Goal: Task Accomplishment & Management: Complete application form

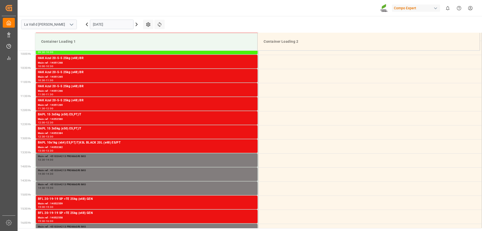
scroll to position [278, 0]
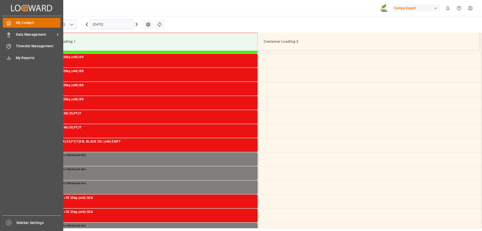
click at [25, 22] on span "My Cockpit" at bounding box center [38, 22] width 45 height 5
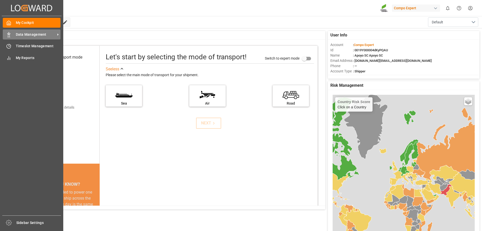
click at [12, 33] on div "Data Management Data Management" at bounding box center [32, 34] width 58 height 10
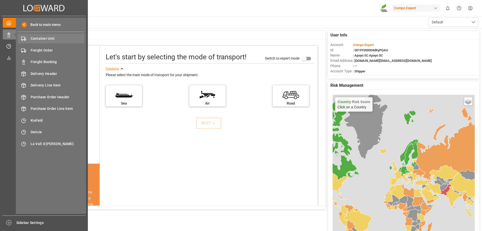
click at [54, 37] on span "Container Unit" at bounding box center [58, 38] width 54 height 5
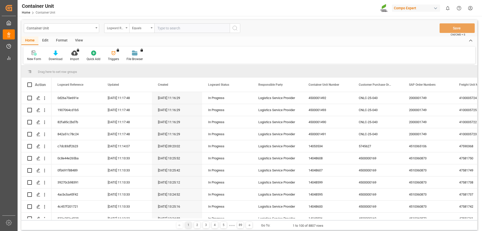
click at [121, 30] on div "Logward Reference" at bounding box center [115, 28] width 17 height 6
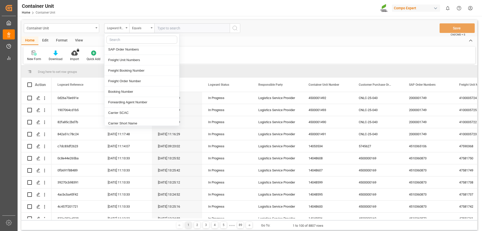
scroll to position [75, 0]
click at [127, 71] on div "Freight Booking Number" at bounding box center [141, 71] width 75 height 11
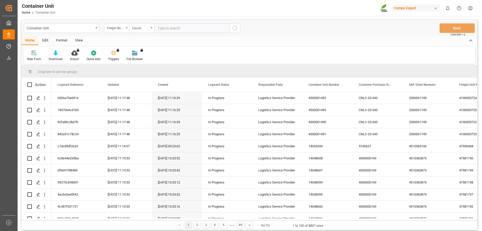
click at [146, 31] on div "Equals" at bounding box center [141, 28] width 25 height 10
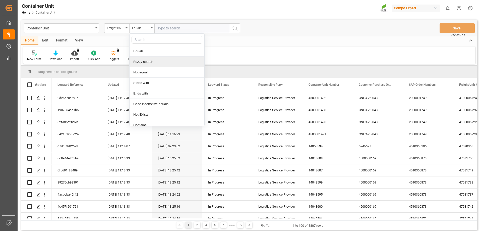
click at [144, 62] on div "Fuzzy search" at bounding box center [167, 61] width 75 height 11
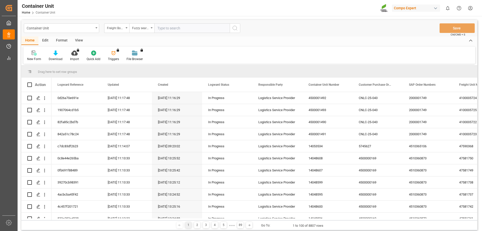
click at [171, 29] on input "text" at bounding box center [191, 28] width 75 height 10
type input "14053829"
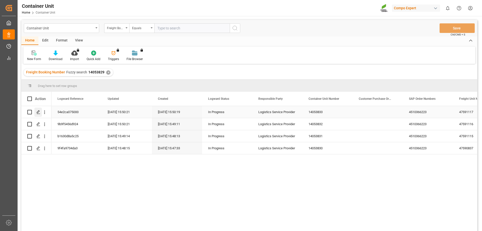
click at [39, 113] on icon "Press SPACE to select this row." at bounding box center [38, 112] width 4 height 4
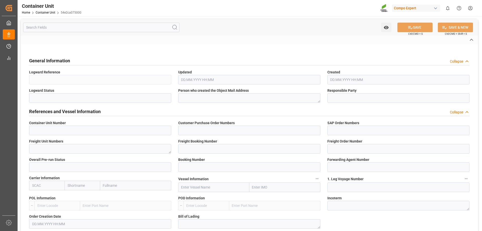
type input "14053833"
type input "4510366223"
type textarea "47591117"
type input "14053829"
type input "14053833"
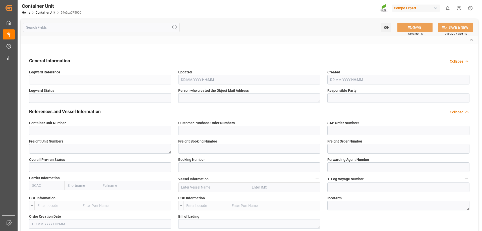
type input "1"
type input "6607134"
type input "Valencia"
type input "Alger (Algiers)"
type textarea "CFR"
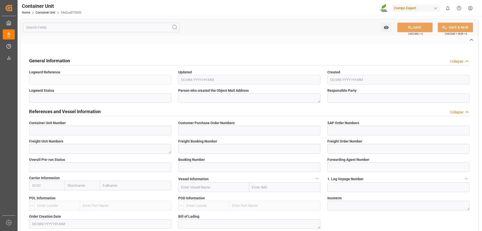
type input "No"
type input "20GP"
type input "2"
type textarea "30"
type textarea "Z3"
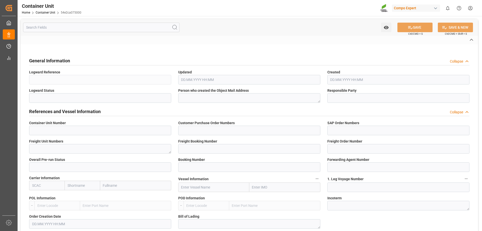
type input "CE07"
type textarea "COMPO Centro de Producción"
type textarea "12600"
type input "Spain"
type input "EUR"
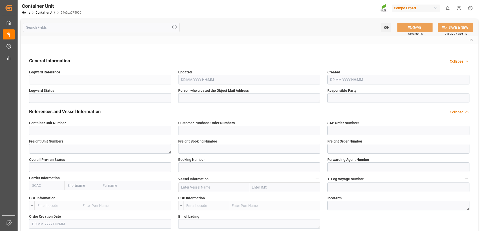
type textarea "CE31"
type textarea "NTC Sol 21 21-0-0 25kg (x48) WW"
type textarea "2588504000"
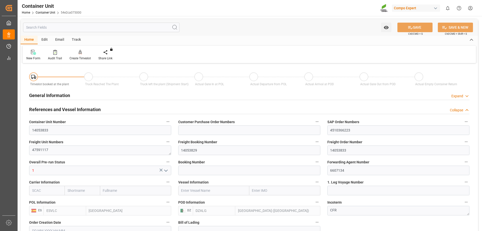
type input "ESVLC"
type input "DZALG"
type input "0"
type input "80"
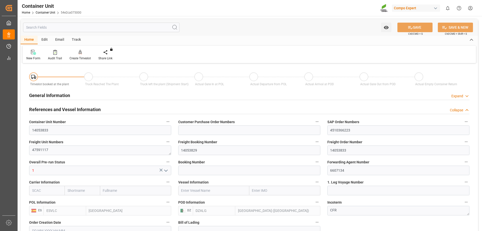
type input "24576"
type input "14.10.2025 15:50"
type input "10.11.2025"
click at [82, 53] on div at bounding box center [80, 51] width 21 height 5
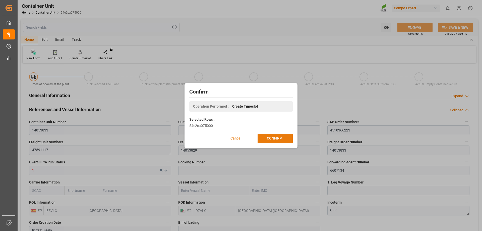
click at [282, 139] on button "CONFIRM" at bounding box center [275, 139] width 35 height 10
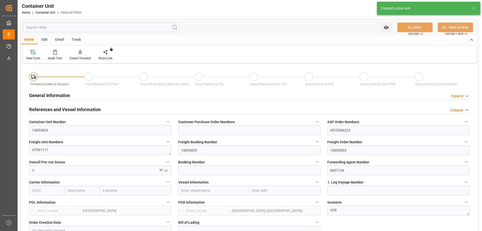
type input "ESVLC"
type input "DZALG"
type input "0"
type input "80"
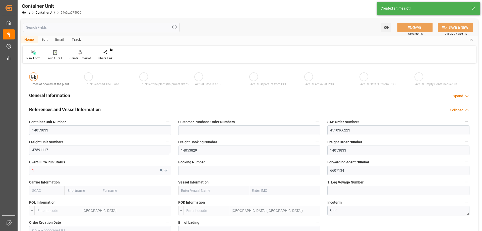
type input "24576"
type input "14.10.2025 15:50"
type input "10.11.2025"
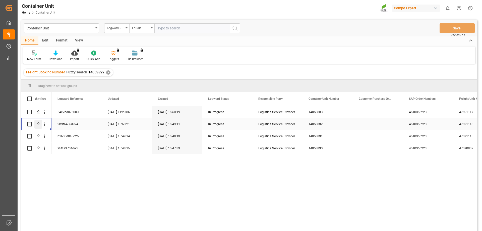
click at [39, 125] on icon "Press SPACE to select this row." at bounding box center [38, 124] width 4 height 4
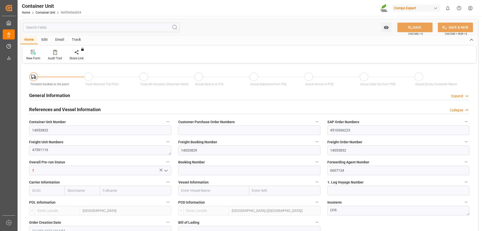
type input "ESVLC"
type input "DZALG"
type input "0"
type input "80"
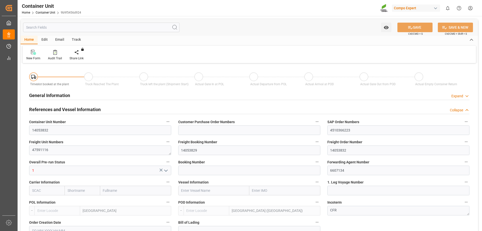
type input "24576"
type input "14.10.2025 15:48"
type input "10.11.2025"
click at [78, 56] on div "Create Timeslot" at bounding box center [80, 58] width 21 height 5
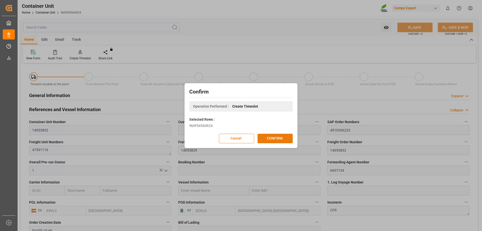
click at [273, 142] on button "CONFIRM" at bounding box center [275, 139] width 35 height 10
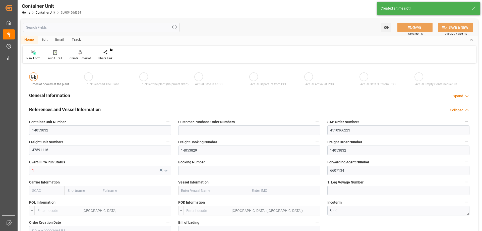
type input "ESVLC"
type input "DZALG"
type input "0"
type input "80"
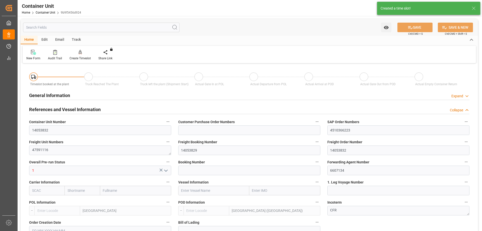
type input "24576"
type input "14.10.2025 15:48"
type input "10.11.2025"
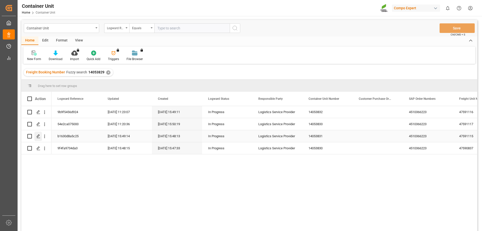
click at [38, 136] on icon "Press SPACE to select this row." at bounding box center [38, 136] width 4 height 4
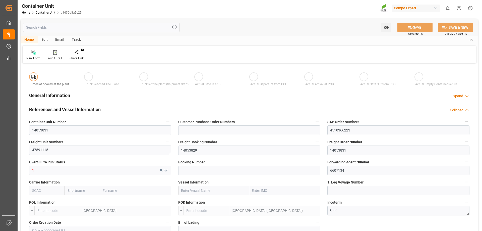
type input "ESVLC"
type input "DZALG"
type input "0"
type input "80"
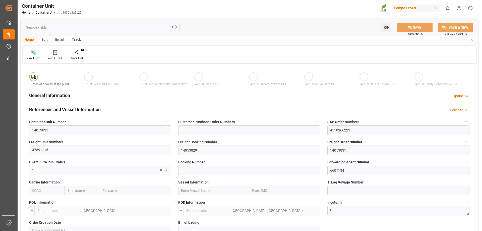
type input "24576"
type input "14.10.2025 15:48"
type input "10.11.2025"
click at [79, 56] on div "Create Timeslot" at bounding box center [80, 54] width 29 height 11
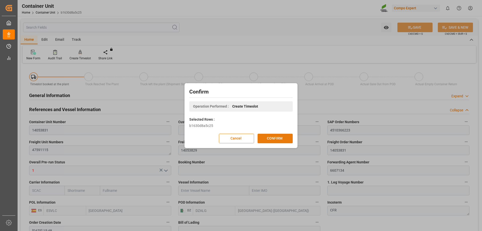
click at [280, 141] on button "CONFIRM" at bounding box center [275, 139] width 35 height 10
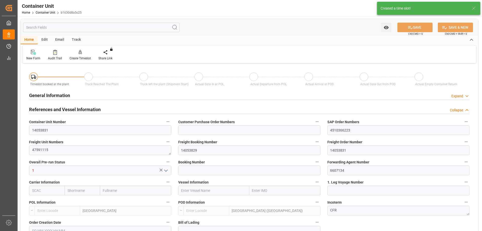
type input "ESVLC"
type input "DZALG"
type input "0"
type input "80"
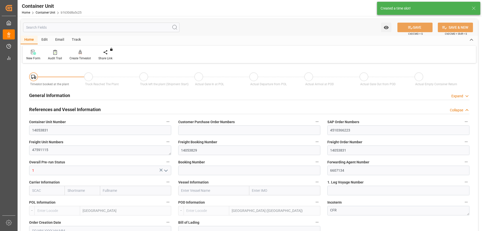
type input "24576"
type input "14.10.2025 15:48"
type input "10.11.2025"
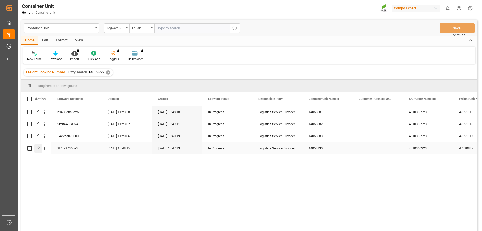
click at [37, 150] on icon "Press SPACE to select this row." at bounding box center [38, 148] width 4 height 4
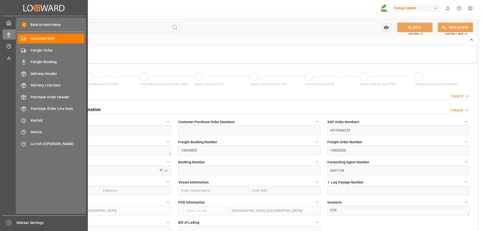
type input "ESVLC"
type input "DZALG"
type input "0"
type input "80"
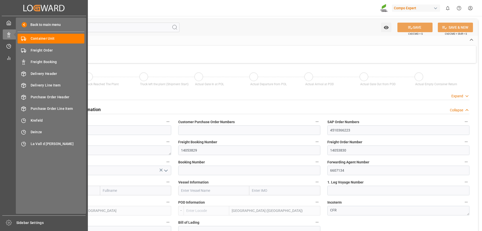
type input "24576"
type input "[DATE] 15:47"
type input "30.10.2025"
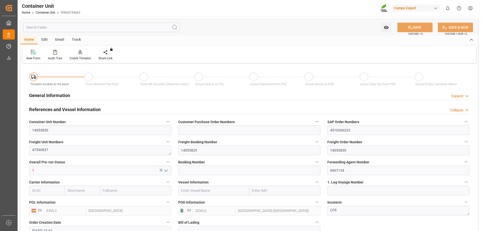
click at [83, 54] on div at bounding box center [80, 51] width 21 height 5
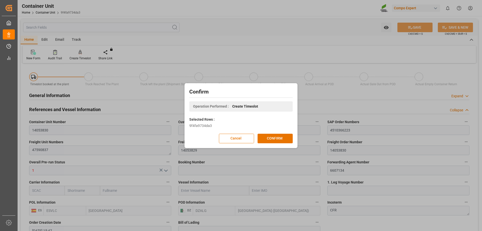
click at [278, 131] on div "Confirm Operation Performed : Create Timeslot Selected Rows : 9f4fa9734da3 Canc…" at bounding box center [241, 115] width 110 height 62
click at [280, 139] on button "CONFIRM" at bounding box center [275, 139] width 35 height 10
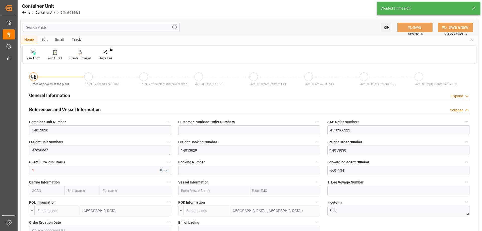
type input "ESVLC"
type input "DZALG"
type input "0"
type input "80"
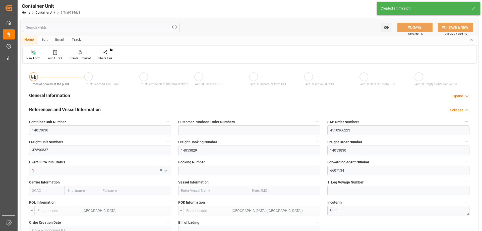
type input "24576"
type input "[DATE] 15:47"
type input "30.10.2025"
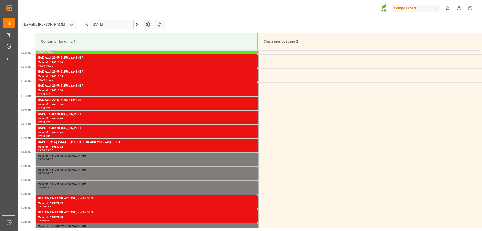
scroll to position [278, 0]
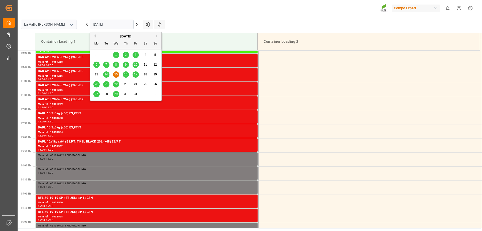
click at [119, 23] on input "[DATE]" at bounding box center [112, 25] width 44 height 10
click at [156, 34] on div "[DATE]" at bounding box center [125, 36] width 71 height 5
click at [157, 36] on button "Next Month" at bounding box center [157, 35] width 3 height 3
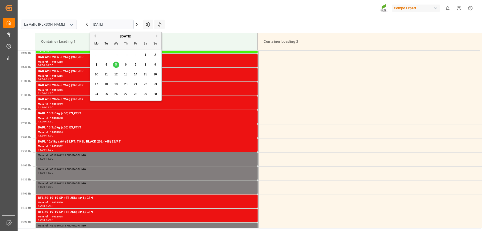
click at [97, 85] on span "17" at bounding box center [96, 84] width 3 height 4
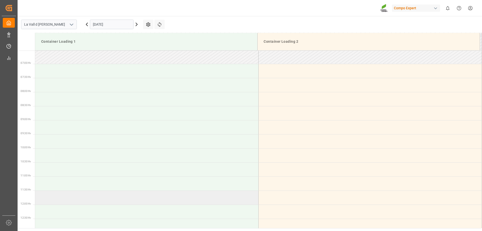
scroll to position [152, 0]
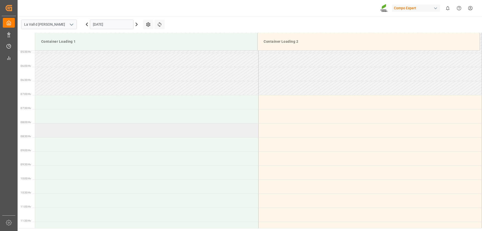
click at [67, 131] on td at bounding box center [146, 130] width 223 height 14
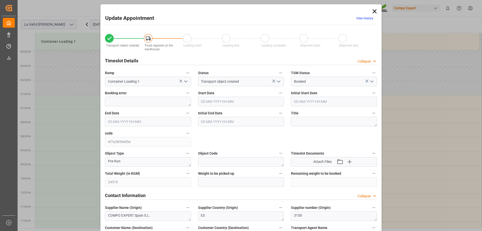
type input "24576"
type input "80"
type input "17.11.2025 08:00"
type input "17.11.2025 08:30"
type input "14.10.2025 15:50"
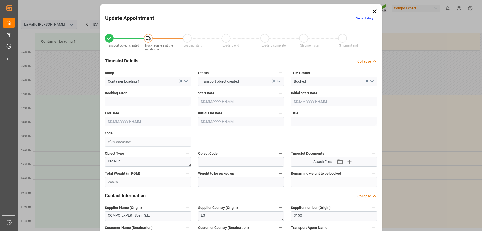
type input "15.10.2025 09:20"
click at [226, 181] on input "text" at bounding box center [241, 182] width 86 height 10
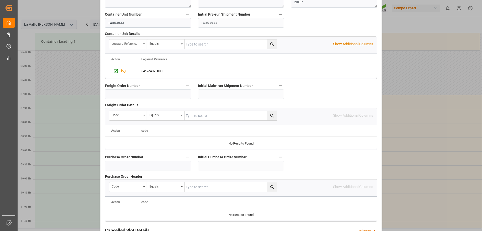
scroll to position [466, 0]
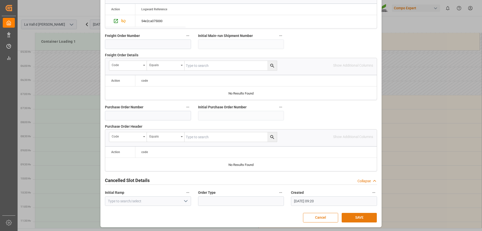
type input "24576"
click at [361, 219] on button "SAVE" at bounding box center [359, 218] width 35 height 10
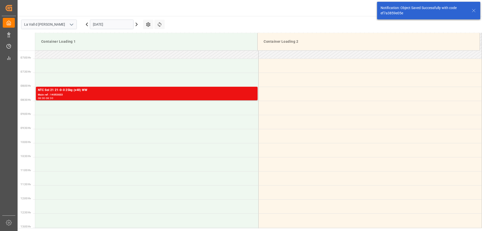
scroll to position [194, 0]
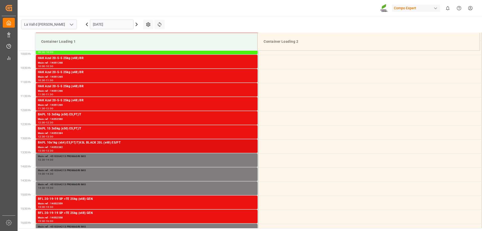
scroll to position [278, 0]
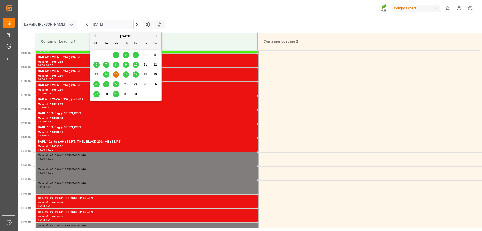
click at [121, 27] on input "[DATE]" at bounding box center [112, 25] width 44 height 10
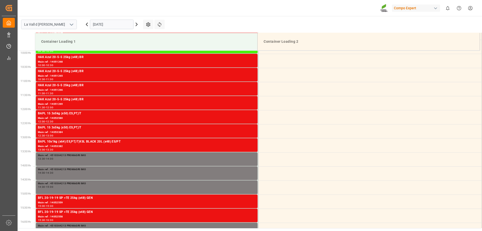
click at [138, 26] on icon at bounding box center [137, 24] width 6 height 6
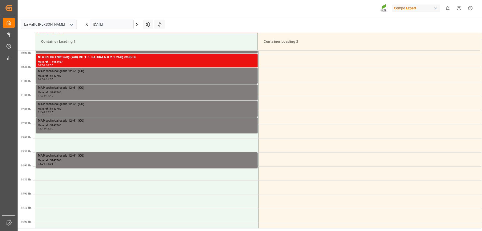
click at [135, 23] on icon at bounding box center [137, 24] width 6 height 6
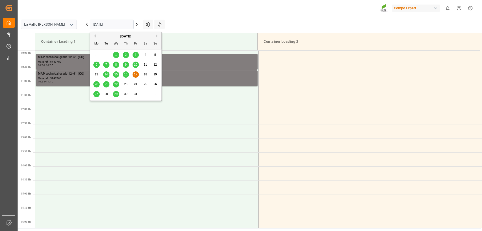
click at [126, 24] on input "17.10.2025" at bounding box center [112, 25] width 44 height 10
click at [156, 35] on div "[DATE]" at bounding box center [125, 36] width 71 height 5
click at [155, 36] on div "[DATE]" at bounding box center [125, 36] width 71 height 5
click at [158, 36] on button "Next Month" at bounding box center [157, 35] width 3 height 3
click at [98, 84] on div "17" at bounding box center [96, 84] width 6 height 6
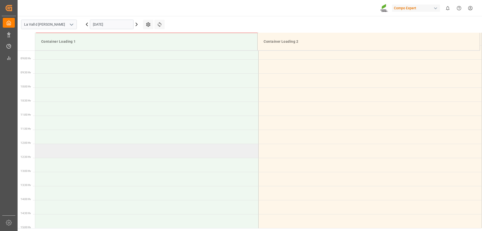
scroll to position [203, 0]
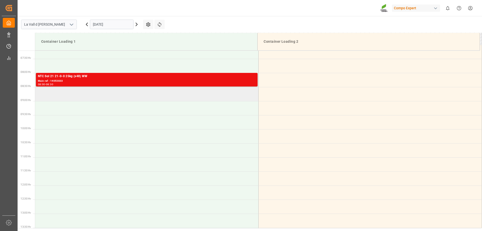
click at [59, 95] on td at bounding box center [146, 94] width 223 height 14
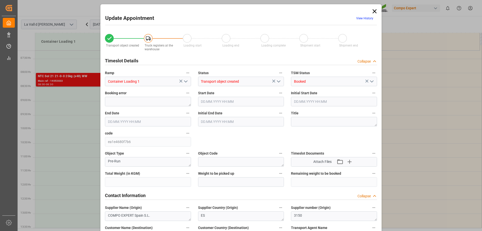
type input "24576"
type input "80"
type input "17.11.2025 08:30"
type input "17.11.2025 09:00"
type input "14.10.2025 15:48"
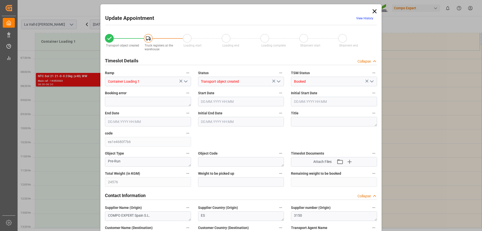
type input "15.10.2025 09:22"
click at [220, 182] on input "text" at bounding box center [241, 182] width 86 height 10
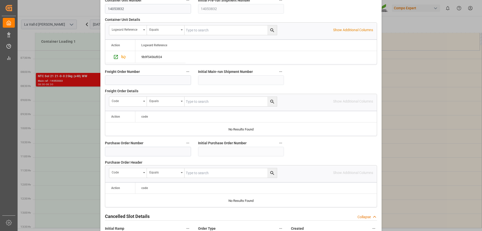
scroll to position [466, 0]
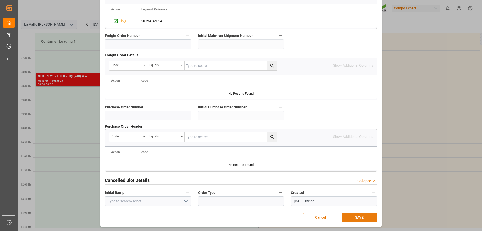
type input "24576"
click at [359, 215] on button "SAVE" at bounding box center [359, 218] width 35 height 10
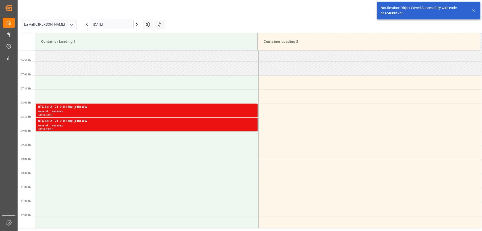
scroll to position [194, 0]
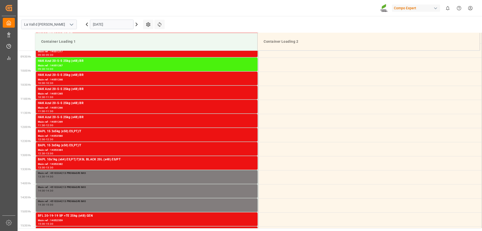
scroll to position [278, 0]
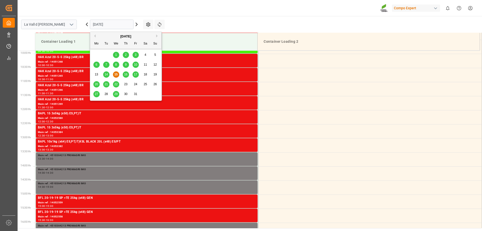
click at [122, 24] on input "[DATE]" at bounding box center [112, 25] width 44 height 10
click at [157, 36] on button "Next Month" at bounding box center [157, 35] width 3 height 3
click at [96, 85] on span "17" at bounding box center [96, 84] width 3 height 4
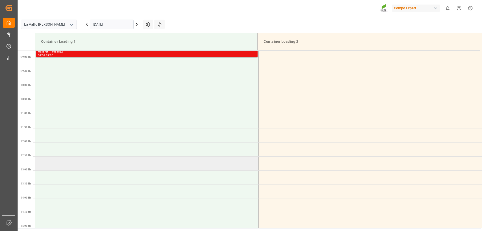
scroll to position [203, 0]
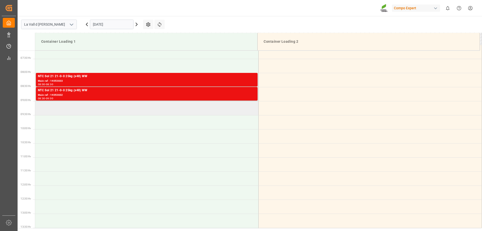
click at [69, 109] on td at bounding box center [146, 108] width 223 height 14
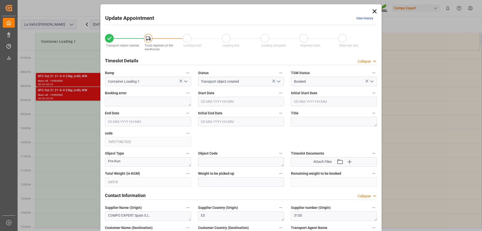
type input "17.11.2025 09:00"
type input "17.11.2025 09:30"
type input "14.10.2025 15:48"
type input "15.10.2025 09:23"
click at [223, 181] on input "text" at bounding box center [241, 182] width 86 height 10
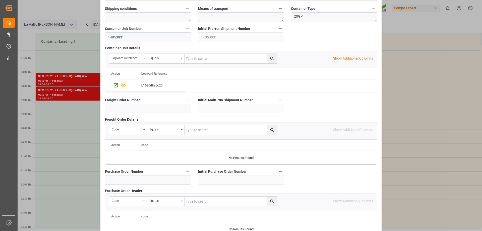
scroll to position [466, 0]
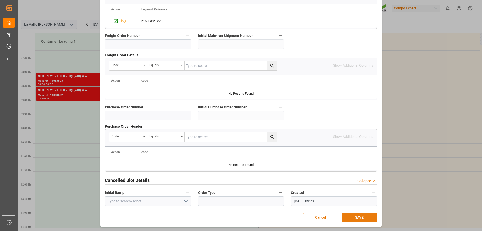
type input "24576"
click at [363, 216] on button "SAVE" at bounding box center [359, 218] width 35 height 10
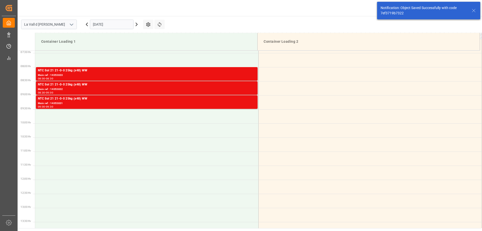
scroll to position [222, 0]
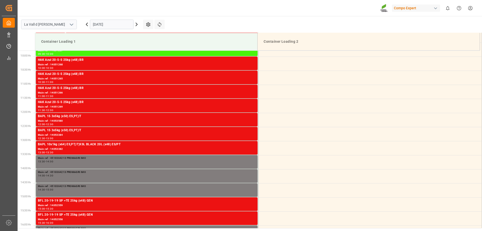
scroll to position [278, 0]
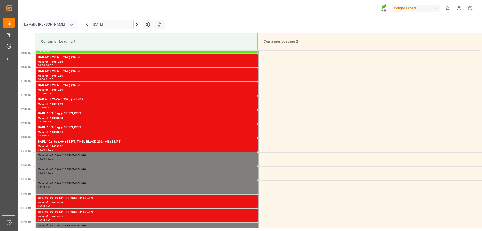
click at [123, 24] on input "[DATE]" at bounding box center [112, 25] width 44 height 10
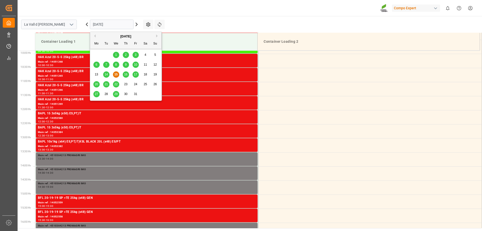
click at [136, 27] on icon at bounding box center [137, 24] width 6 height 6
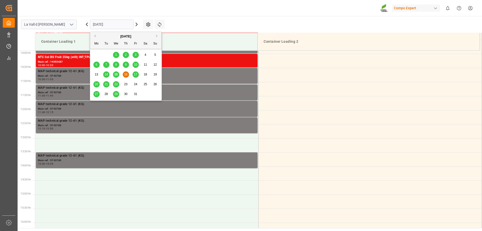
click at [124, 23] on input "[DATE]" at bounding box center [112, 25] width 44 height 10
click at [157, 35] on button "Next Month" at bounding box center [157, 35] width 3 height 3
click at [96, 84] on span "17" at bounding box center [96, 84] width 3 height 4
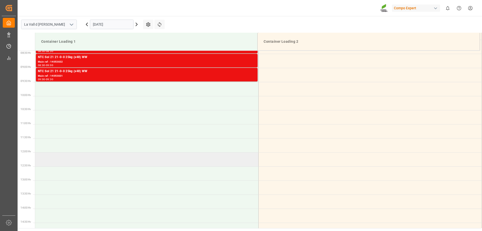
scroll to position [203, 0]
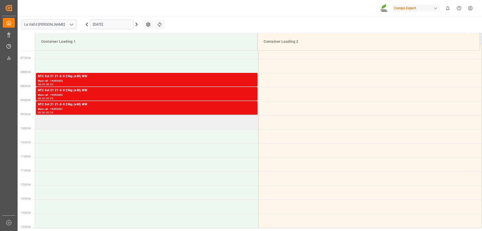
click at [100, 125] on td at bounding box center [146, 122] width 223 height 14
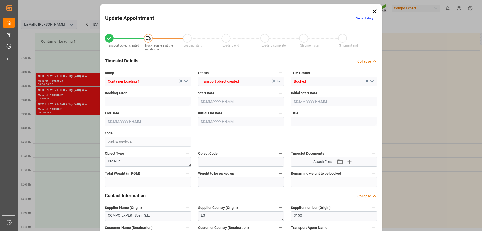
type input "24576"
type input "80"
type input "[DATE] 09:30"
type input "[DATE] 10:00"
type input "[DATE] 15:47"
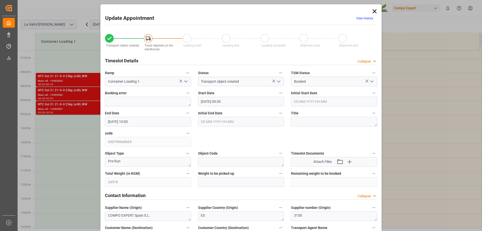
type input "[DATE] 09:24"
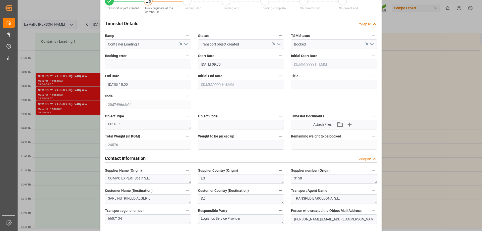
scroll to position [75, 0]
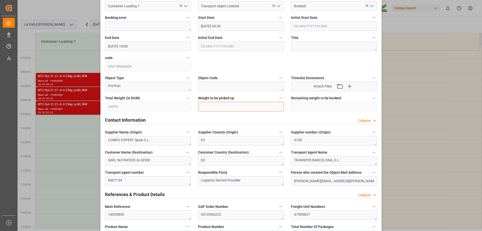
click at [218, 103] on input "text" at bounding box center [241, 107] width 86 height 10
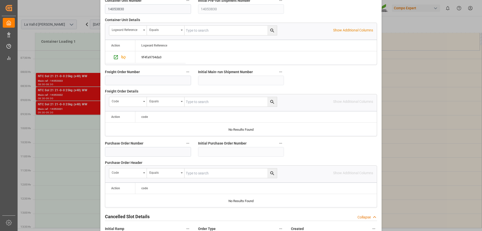
scroll to position [466, 0]
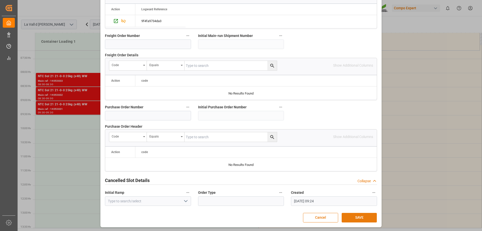
type input "24576"
click at [363, 218] on button "SAVE" at bounding box center [359, 218] width 35 height 10
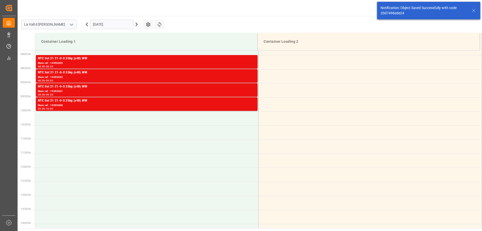
scroll to position [222, 0]
